Goal: Task Accomplishment & Management: Use online tool/utility

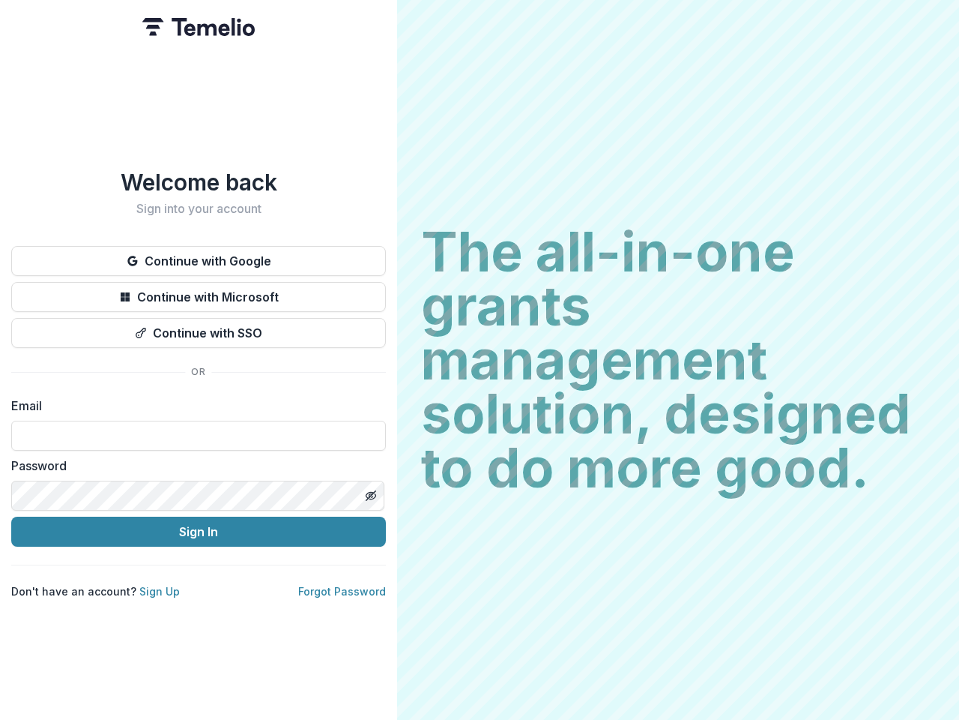
click at [480, 360] on h2 "The all-in-one grants management solution, designed to do more good." at bounding box center [678, 360] width 514 height 270
click at [199, 255] on button "Continue with Google" at bounding box center [198, 261] width 375 height 30
click at [199, 291] on button "Continue with Microsoft" at bounding box center [198, 297] width 375 height 30
click at [199, 327] on button "Continue with SSO" at bounding box center [198, 333] width 375 height 30
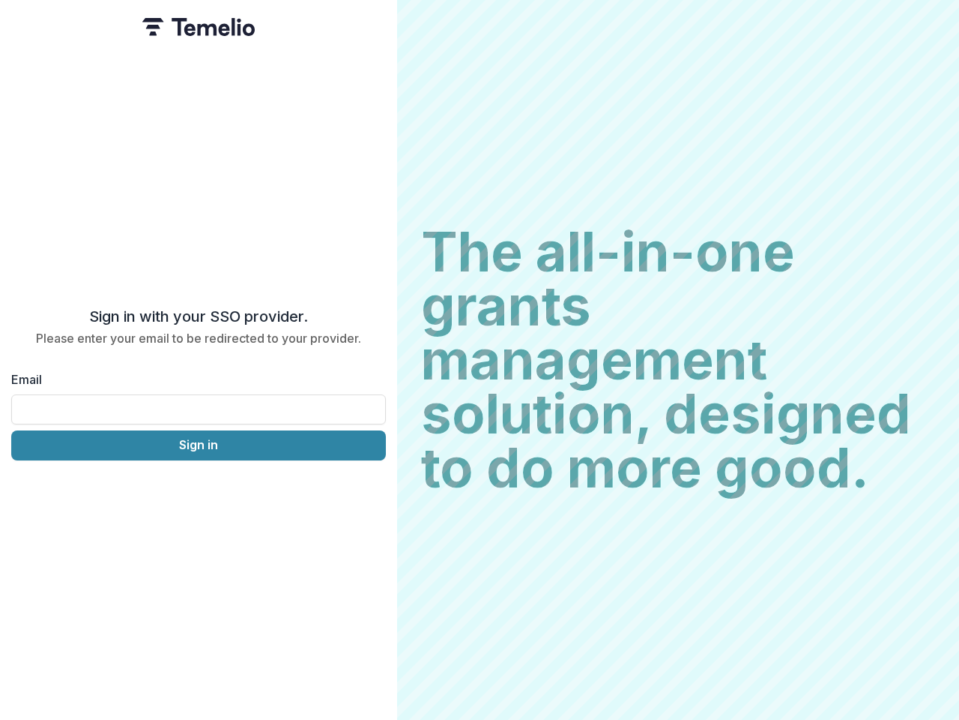
click at [370, 489] on div "Sign in with your SSO provider. Please enter your email to be redirected to you…" at bounding box center [198, 360] width 397 height 720
